Goal: Check status

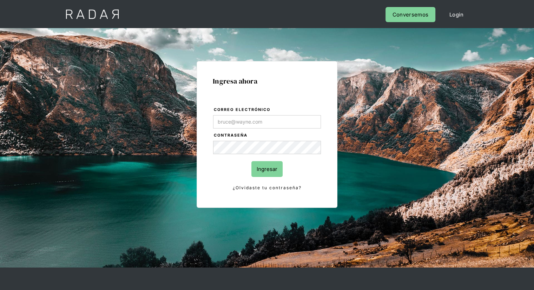
click at [237, 128] on input "Correo electrónico" at bounding box center [267, 121] width 108 height 13
type input "[EMAIL_ADDRESS][PERSON_NAME][DOMAIN_NAME]"
click at [263, 167] on input "Ingresar" at bounding box center [266, 169] width 31 height 16
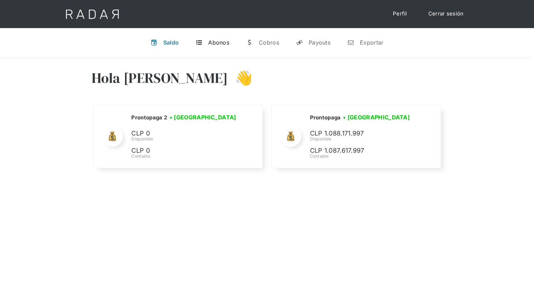
click at [216, 45] on div "Abonos" at bounding box center [218, 42] width 21 height 7
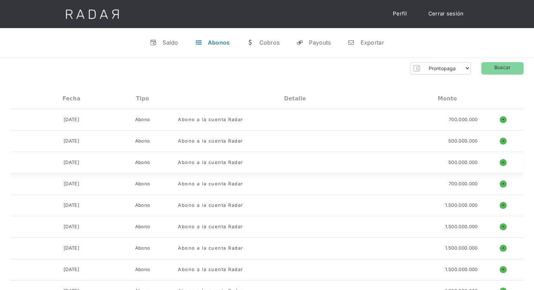
drag, startPoint x: 57, startPoint y: 161, endPoint x: 95, endPoint y: 161, distance: 37.9
click at [95, 123] on div "[DATE]" at bounding box center [71, 119] width 71 height 7
drag, startPoint x: 60, startPoint y: 140, endPoint x: 93, endPoint y: 141, distance: 33.0
click at [93, 123] on div "[DATE]" at bounding box center [71, 119] width 71 height 7
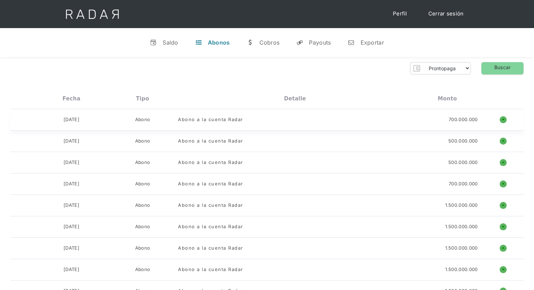
drag, startPoint x: 55, startPoint y: 118, endPoint x: 93, endPoint y: 115, distance: 37.6
click at [93, 115] on div "[DATE] Abono Abono a la cuenta Radar 700.000.000 o ñ" at bounding box center [267, 119] width 513 height 21
click at [96, 115] on div "[DATE] Abono Abono a la cuenta Radar 700.000.000 o ñ" at bounding box center [267, 119] width 513 height 21
click at [169, 41] on div "Saldo" at bounding box center [170, 42] width 16 height 7
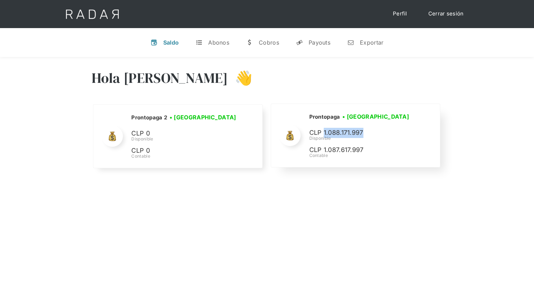
drag, startPoint x: 323, startPoint y: 132, endPoint x: 365, endPoint y: 133, distance: 42.1
click at [0, 0] on p "CLP 1.088.171.997" at bounding box center [0, 0] width 0 height 0
click at [445, 9] on link "Cerrar sesión" at bounding box center [445, 14] width 49 height 14
